Goal: Check status: Check status

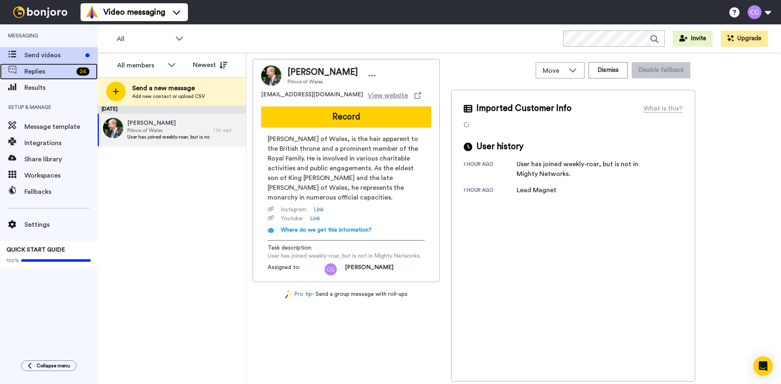
click at [52, 76] on span "Replies" at bounding box center [48, 72] width 49 height 10
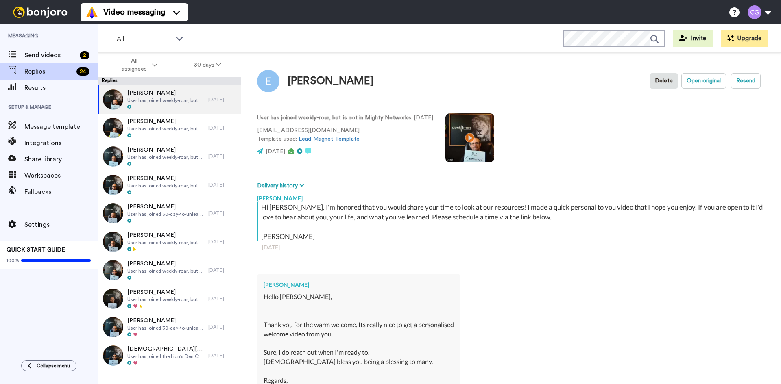
type textarea "x"
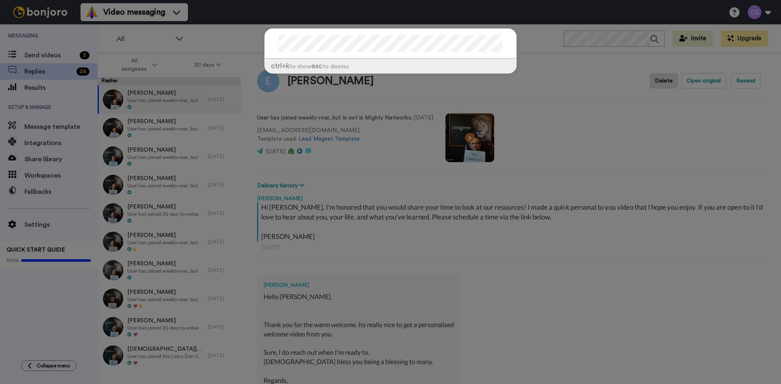
click at [54, 87] on div "ctrl +k to show esc to dismiss" at bounding box center [390, 192] width 781 height 384
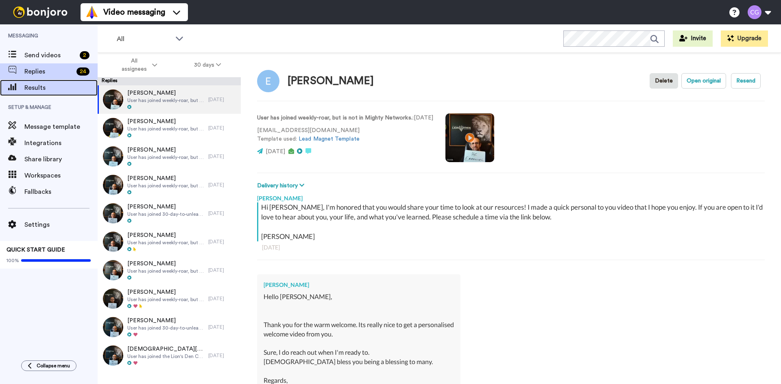
click at [53, 87] on span "Results" at bounding box center [60, 88] width 73 height 10
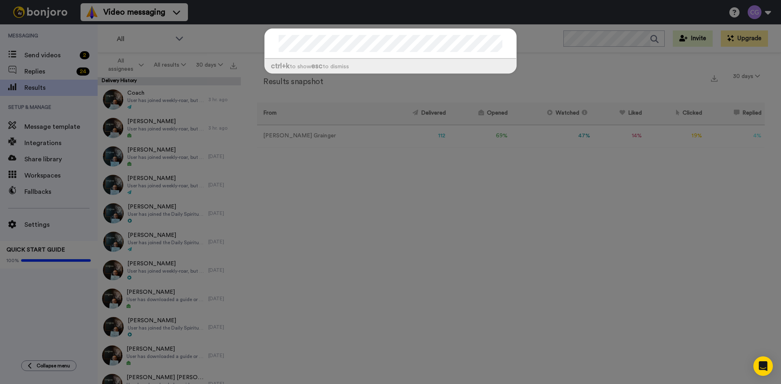
click at [349, 253] on div "ctrl +k to show esc to dismiss" at bounding box center [390, 192] width 781 height 384
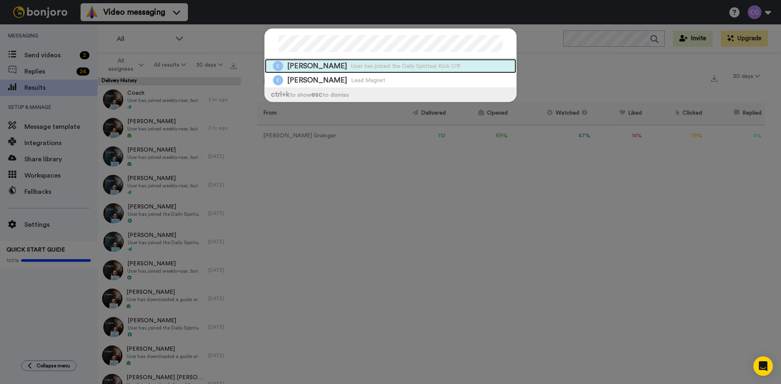
click at [371, 66] on span "User has joined the Daily Spiritual Kick Off" at bounding box center [405, 66] width 109 height 8
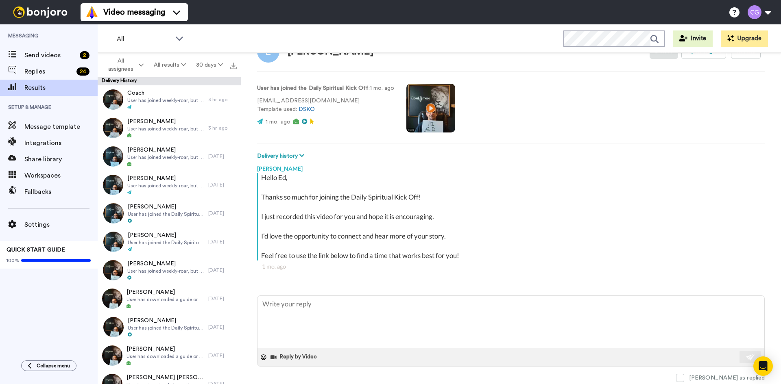
scroll to position [11, 0]
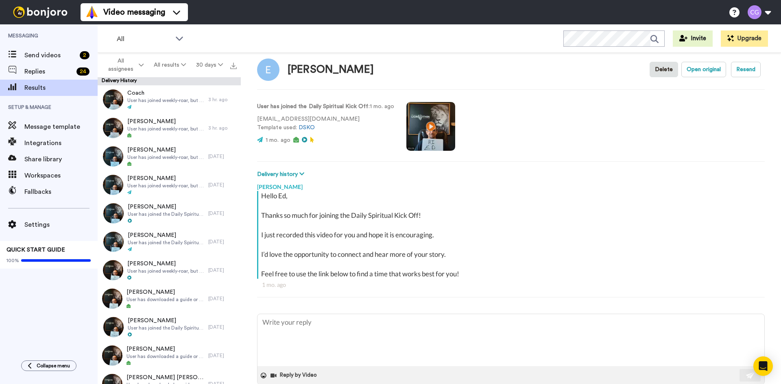
type textarea "x"
